Goal: Task Accomplishment & Management: Use online tool/utility

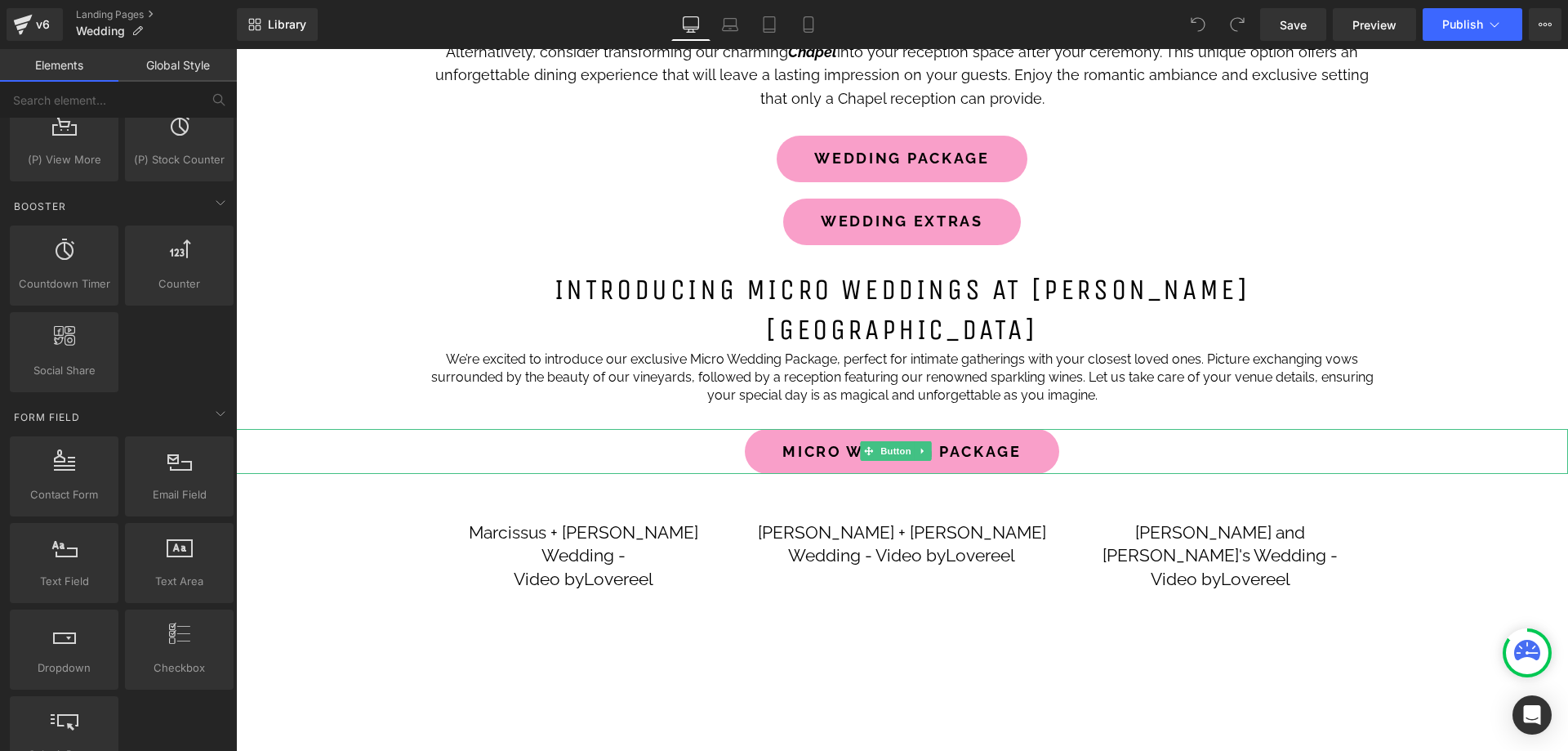
scroll to position [1306, 0]
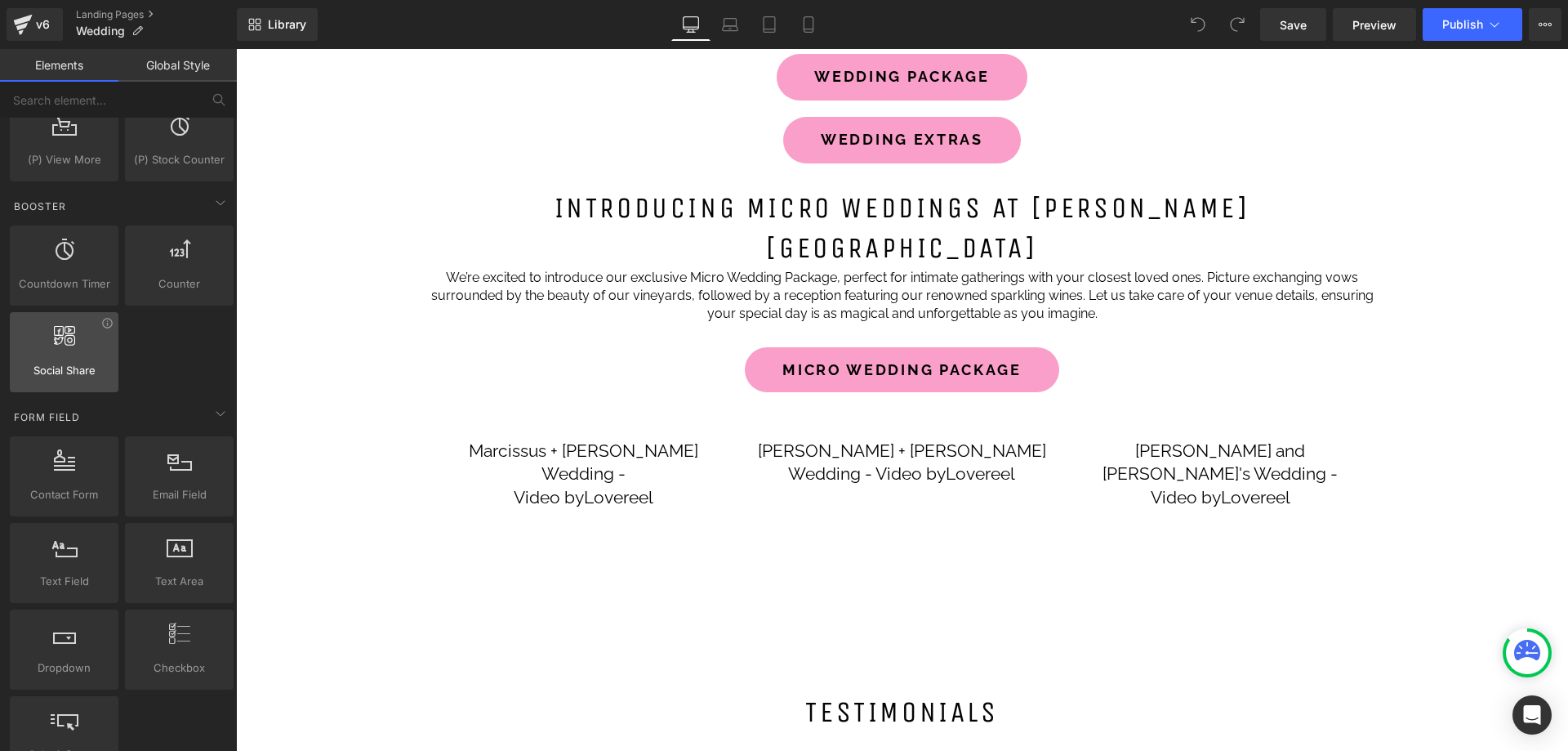
click at [68, 349] on div at bounding box center [64, 343] width 99 height 37
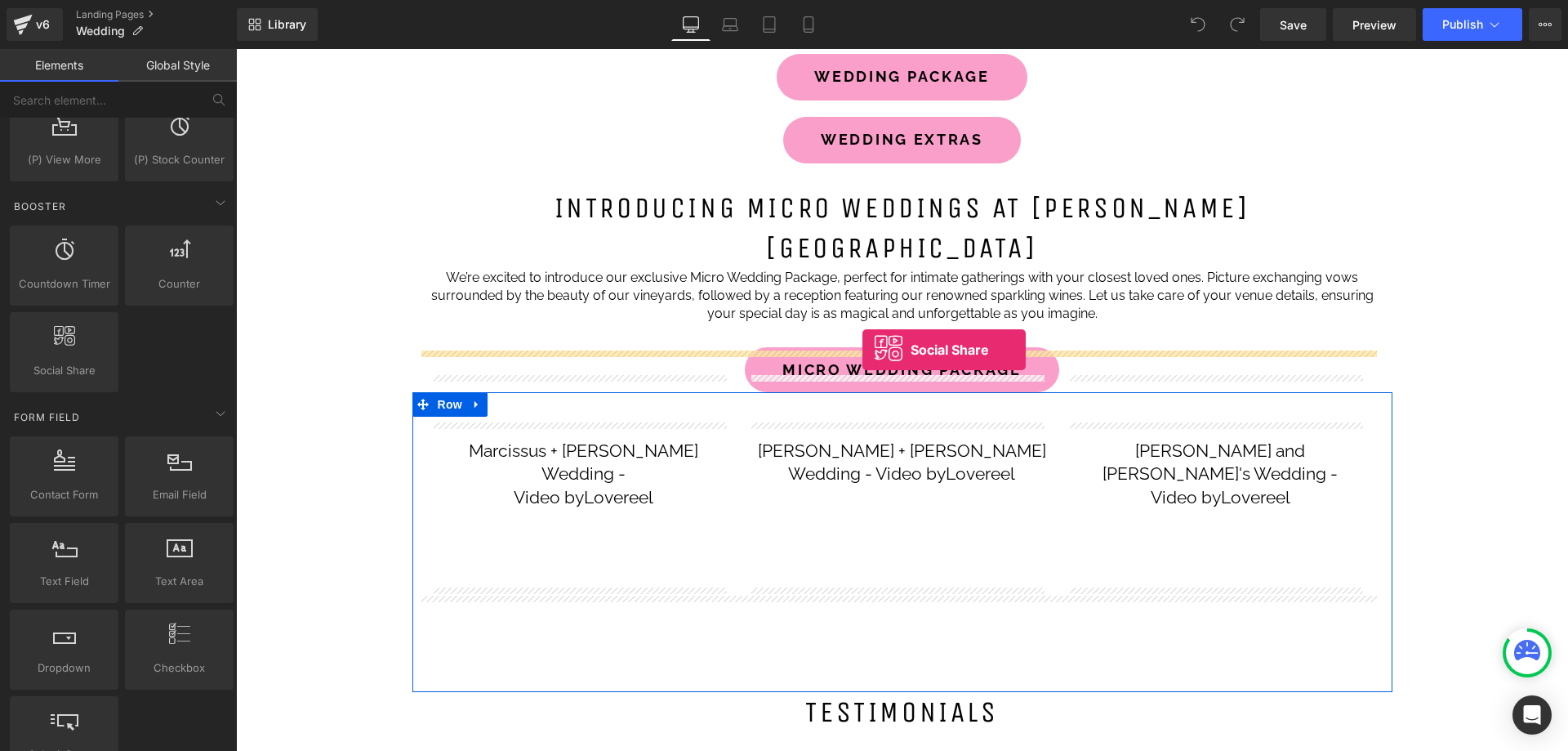
drag, startPoint x: 300, startPoint y: 393, endPoint x: 863, endPoint y: 350, distance: 564.6
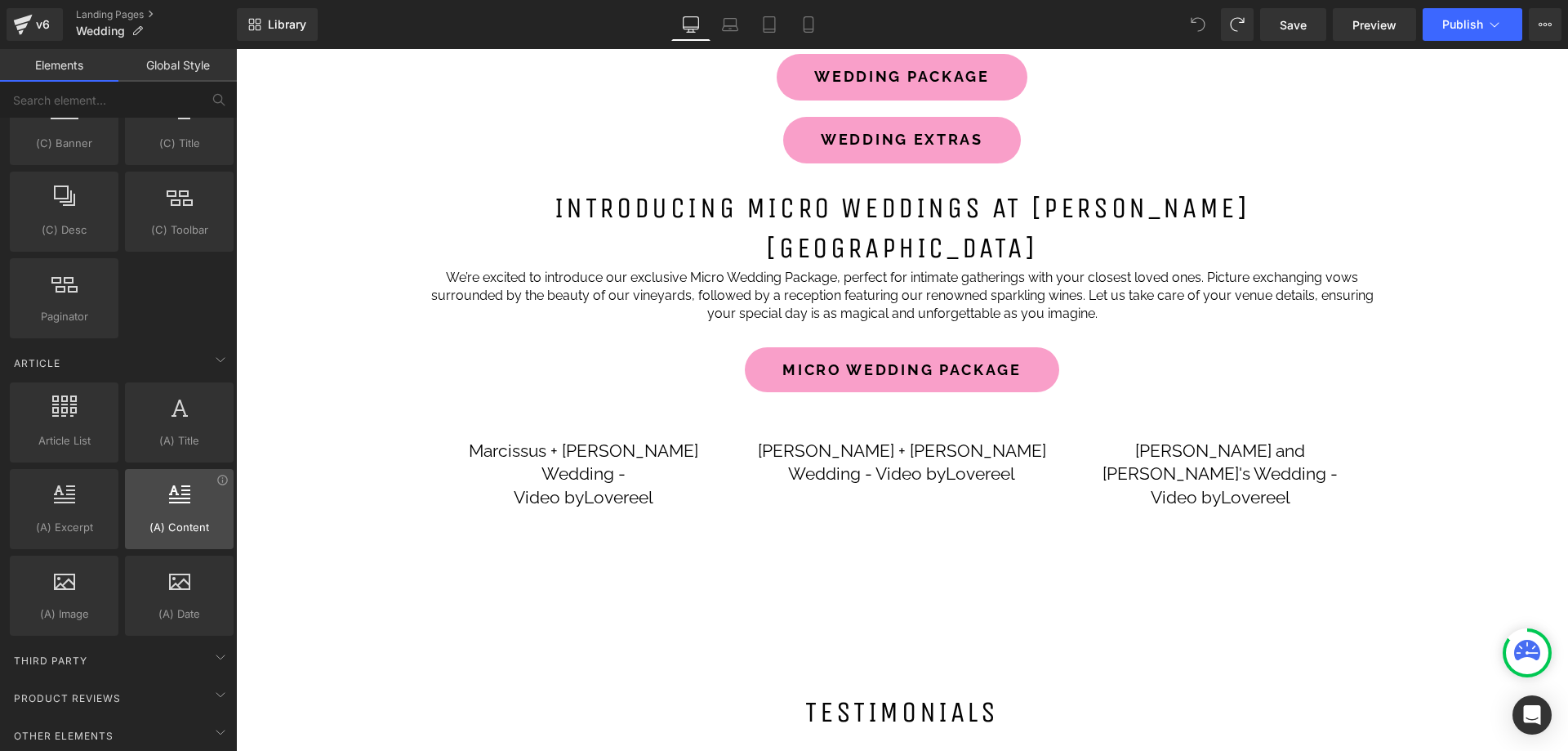
scroll to position [2710, 0]
